Goal: Find specific page/section: Find specific page/section

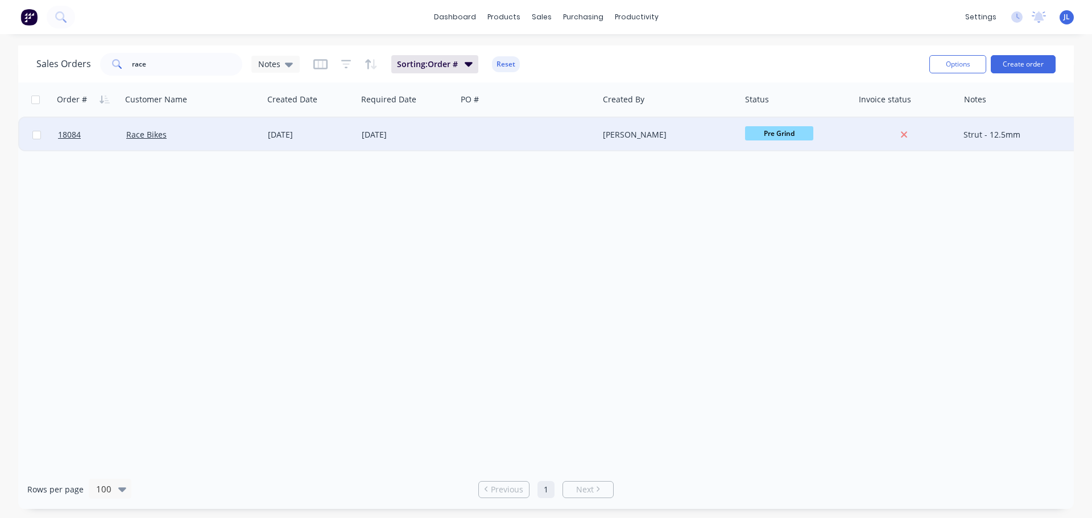
click at [751, 138] on span "Pre Grind" at bounding box center [779, 133] width 68 height 14
click at [778, 307] on button "HCP" at bounding box center [802, 302] width 114 height 21
click at [159, 73] on input "race" at bounding box center [187, 64] width 111 height 23
type input "r"
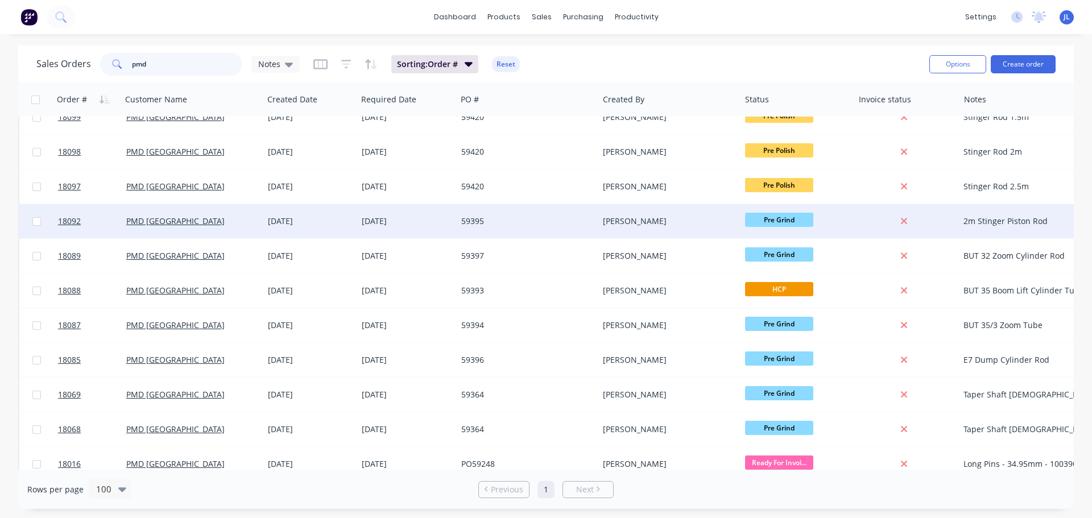
scroll to position [34, 0]
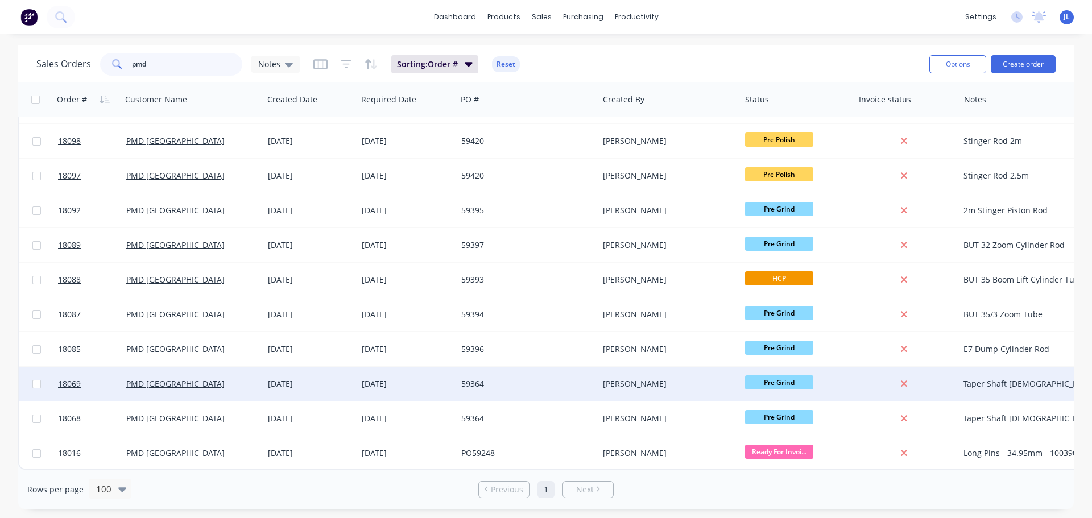
type input "pmd"
click at [763, 378] on span "Pre Grind" at bounding box center [779, 382] width 68 height 14
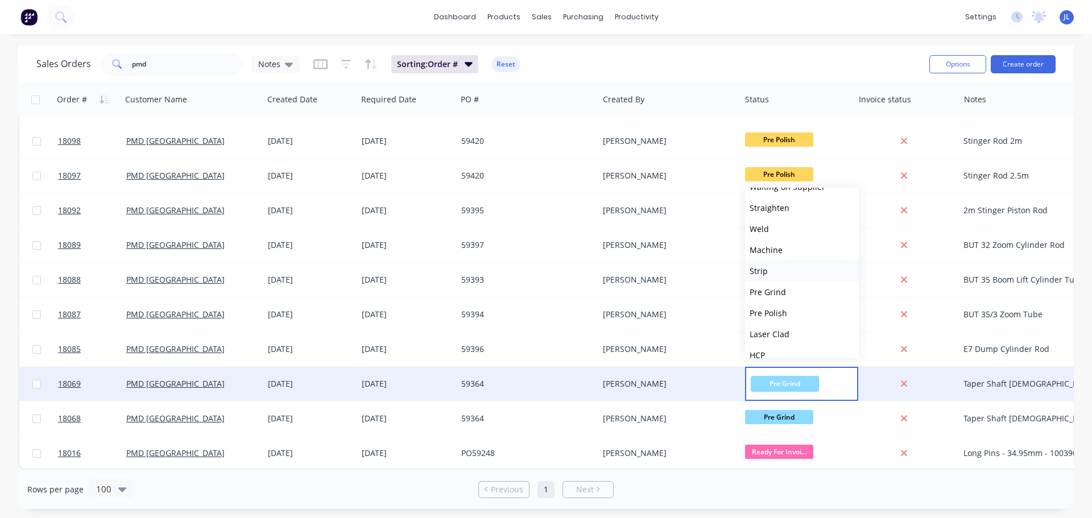
scroll to position [57, 0]
click at [776, 332] on button "HCP" at bounding box center [802, 335] width 114 height 21
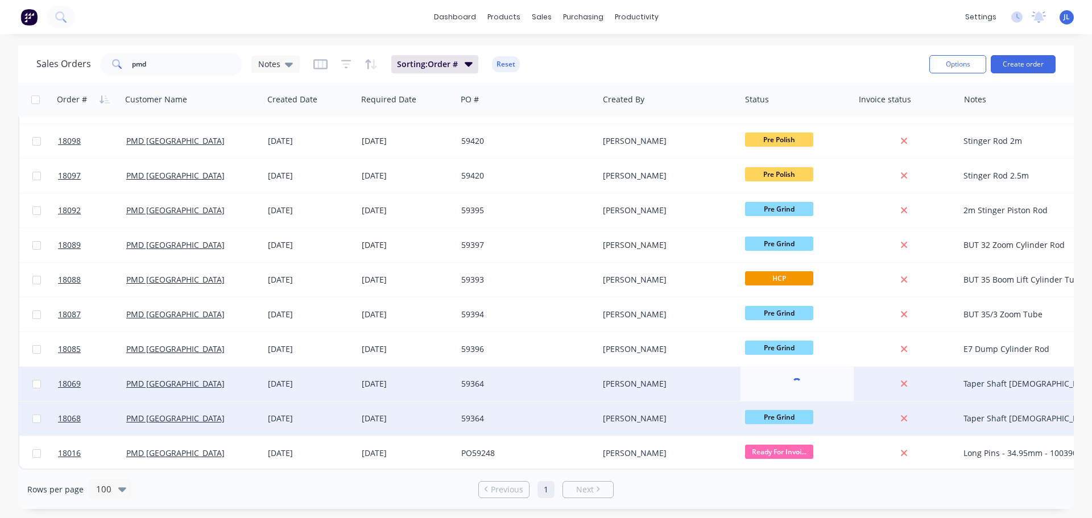
click at [779, 410] on span "Pre Grind" at bounding box center [779, 417] width 68 height 14
click at [774, 415] on span "Pre Grind" at bounding box center [779, 417] width 68 height 14
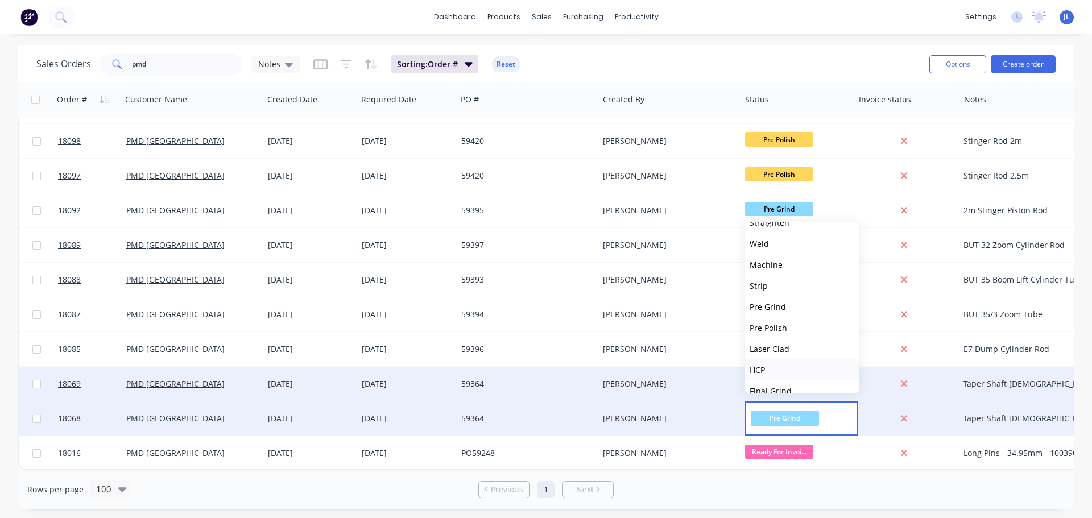
click at [770, 370] on button "HCP" at bounding box center [802, 369] width 114 height 21
